Goal: Find specific page/section

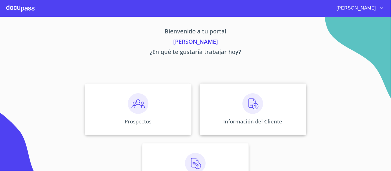
click at [251, 108] on img at bounding box center [252, 103] width 21 height 21
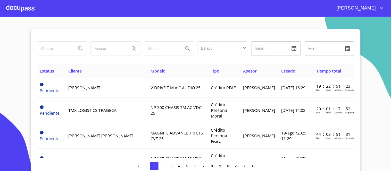
click at [45, 51] on input "search" at bounding box center [54, 49] width 35 height 14
type input "[PERSON_NAME]"
click at [79, 50] on icon "Search" at bounding box center [80, 48] width 4 height 4
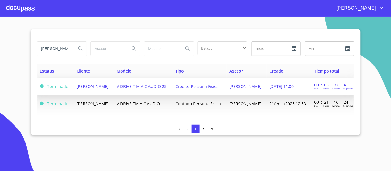
click at [108, 86] on span "[PERSON_NAME]" at bounding box center [92, 87] width 32 height 6
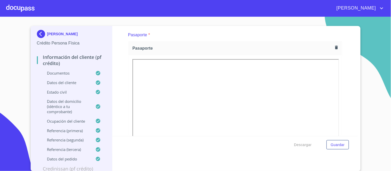
scroll to position [29, 0]
